Goal: Information Seeking & Learning: Learn about a topic

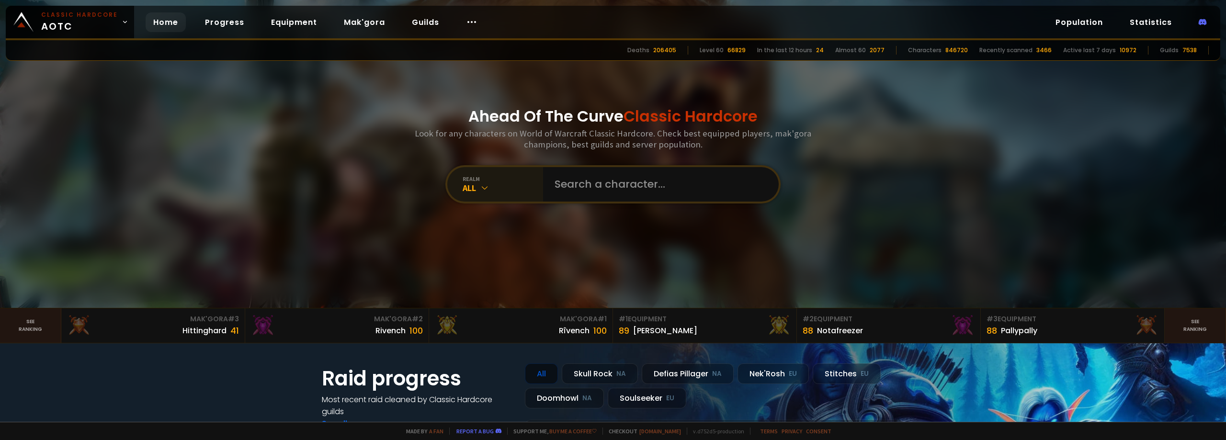
click at [483, 186] on icon at bounding box center [485, 188] width 10 height 10
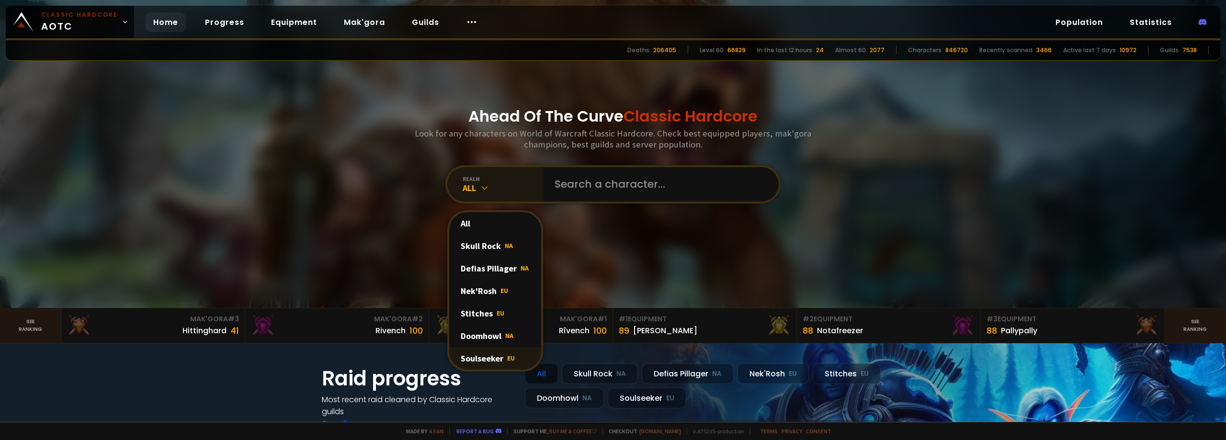
click at [488, 358] on div "Soulseeker EU" at bounding box center [495, 358] width 92 height 23
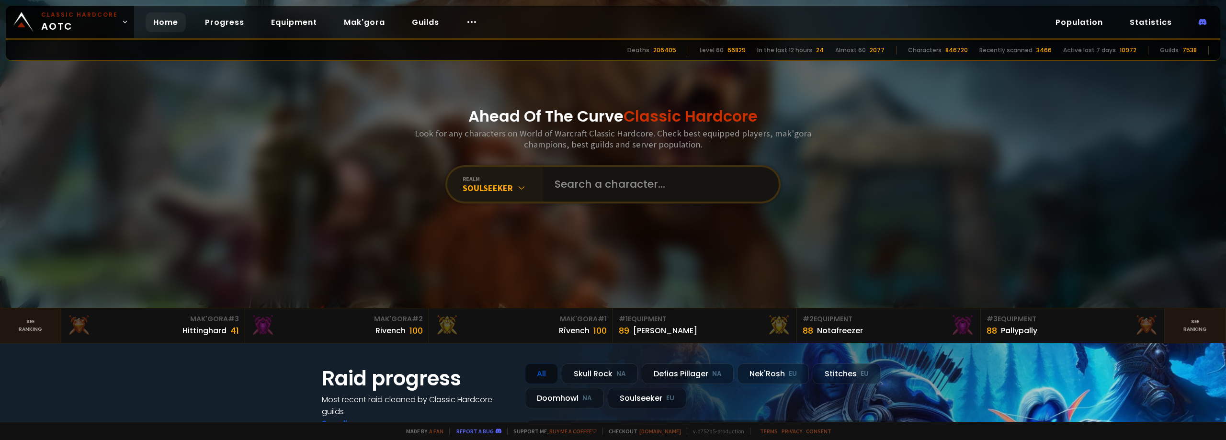
click at [625, 188] on input "text" at bounding box center [658, 184] width 218 height 34
paste input "Jocrips"
type input "Jocrips"
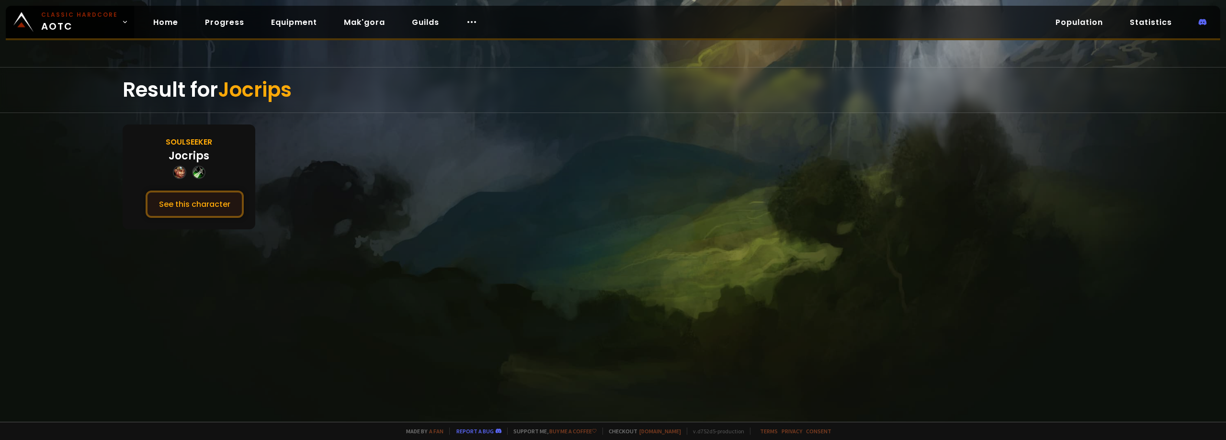
click at [183, 206] on button "See this character" at bounding box center [195, 204] width 98 height 27
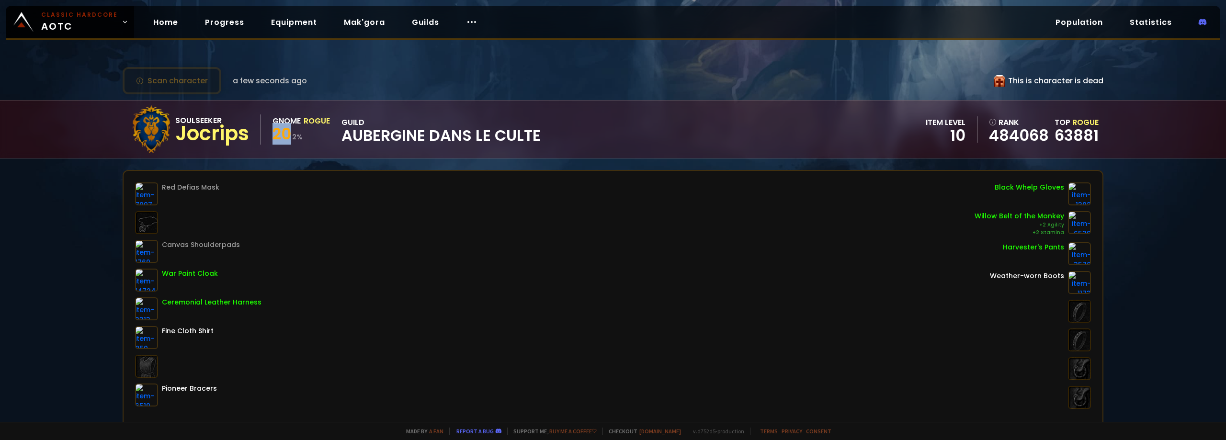
drag, startPoint x: 288, startPoint y: 134, endPoint x: 274, endPoint y: 135, distance: 13.4
click at [274, 135] on span "20" at bounding box center [282, 134] width 19 height 22
drag, startPoint x: 274, startPoint y: 135, endPoint x: 295, endPoint y: 136, distance: 20.6
click at [295, 136] on div "20 2 %" at bounding box center [301, 135] width 57 height 17
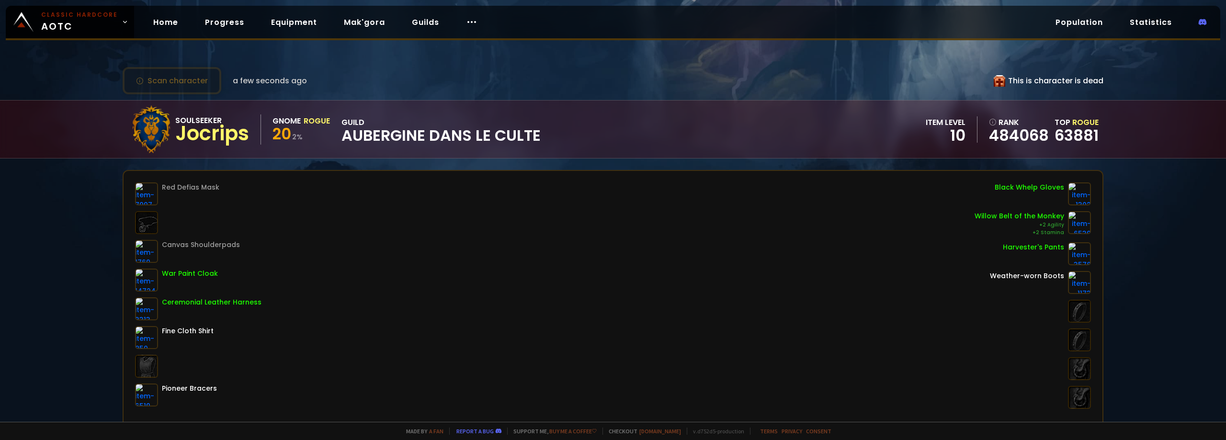
click at [347, 139] on span "Aubergine dans le culte" at bounding box center [441, 135] width 199 height 14
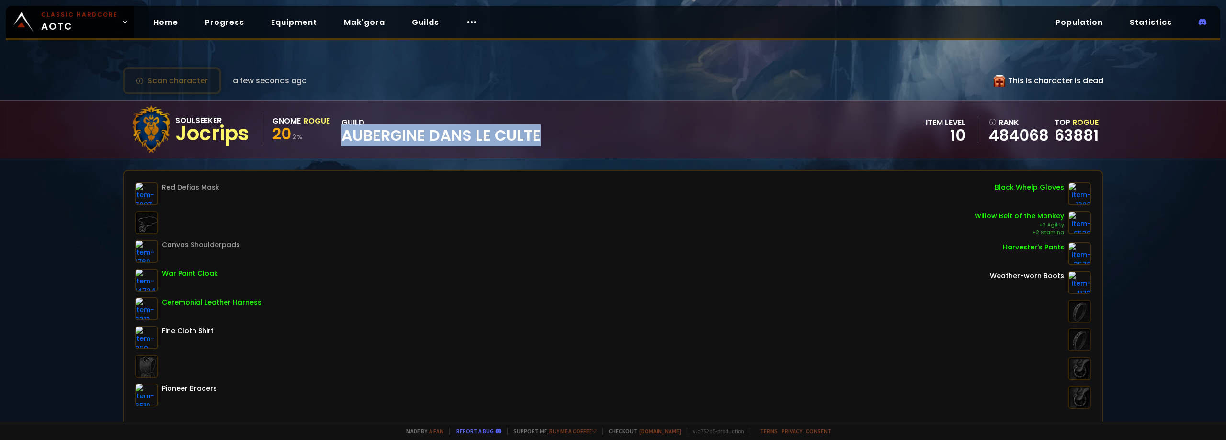
drag, startPoint x: 347, startPoint y: 136, endPoint x: 567, endPoint y: 139, distance: 219.9
click at [567, 139] on div "Soulseeker Jocrips Gnome Rogue 20 2 % guild Aubergine dans le culte item level …" at bounding box center [613, 129] width 981 height 57
click at [528, 135] on span "Aubergine dans le culte" at bounding box center [441, 135] width 199 height 14
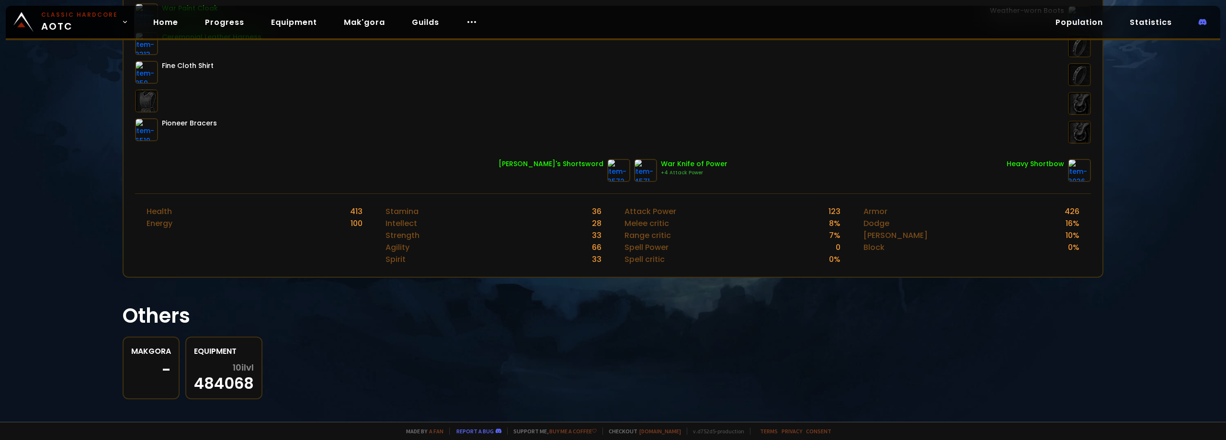
scroll to position [274, 0]
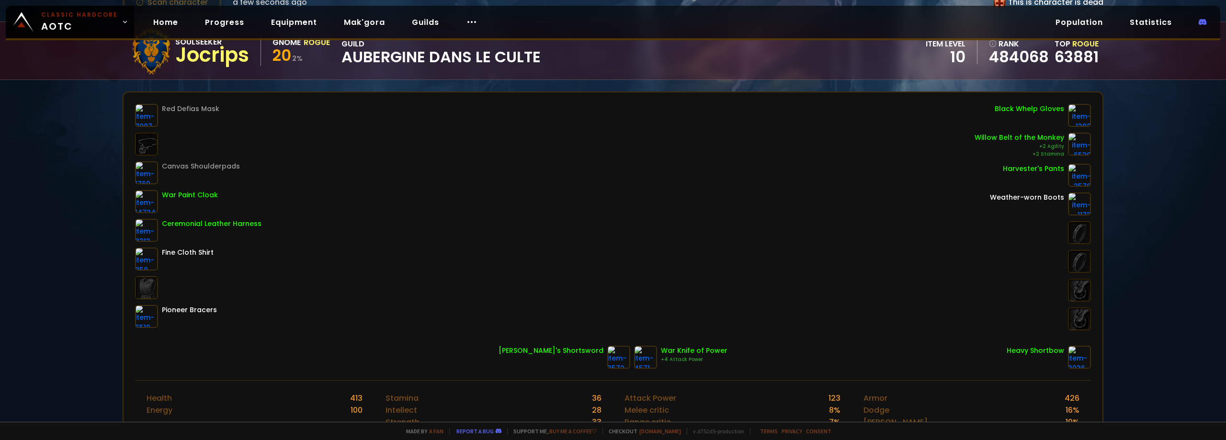
scroll to position [96, 0]
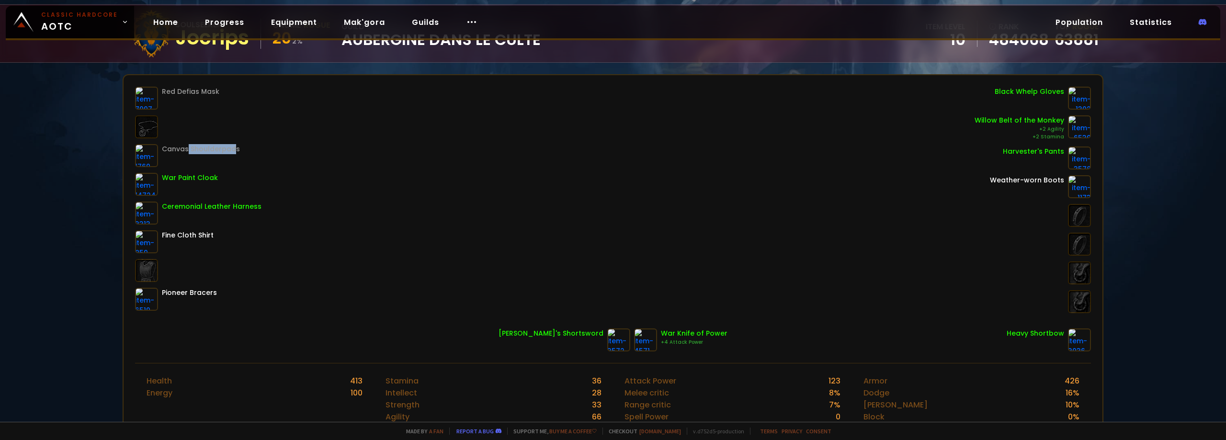
drag, startPoint x: 187, startPoint y: 148, endPoint x: 232, endPoint y: 149, distance: 45.0
click at [232, 149] on div "Canvas Shoulderpads" at bounding box center [201, 149] width 78 height 10
click at [216, 149] on div "Canvas Shoulderpads" at bounding box center [201, 149] width 78 height 10
click at [148, 156] on img at bounding box center [146, 155] width 23 height 23
drag, startPoint x: 537, startPoint y: 331, endPoint x: 477, endPoint y: 324, distance: 59.8
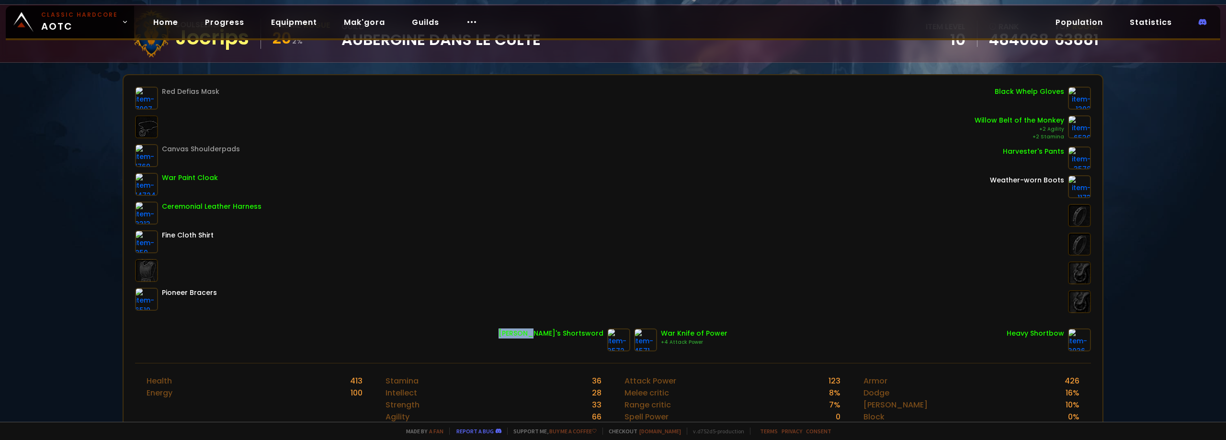
click at [483, 326] on div "Red Defias Mask Canvas Shoulderpads War Paint Cloak Ceremonial Leather Harness …" at bounding box center [613, 219] width 979 height 288
click at [396, 264] on div "Red Defias Mask Canvas Shoulderpads War Paint Cloak Ceremonial Leather Harness …" at bounding box center [613, 200] width 956 height 227
